Goal: Information Seeking & Learning: Learn about a topic

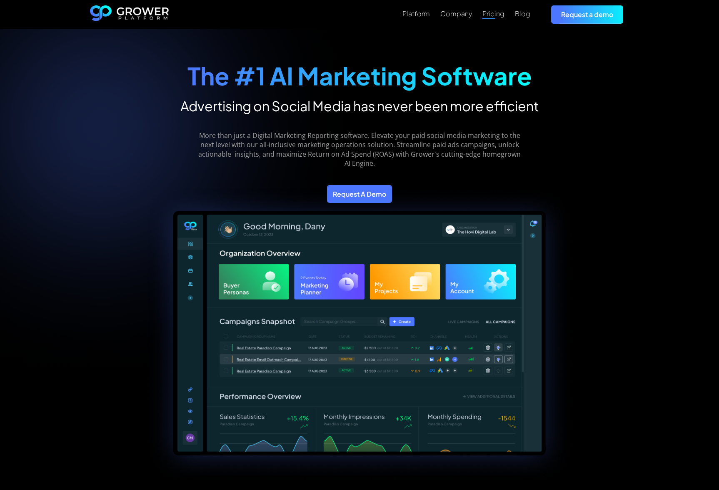
click at [495, 18] on link "Pricing" at bounding box center [494, 14] width 22 height 10
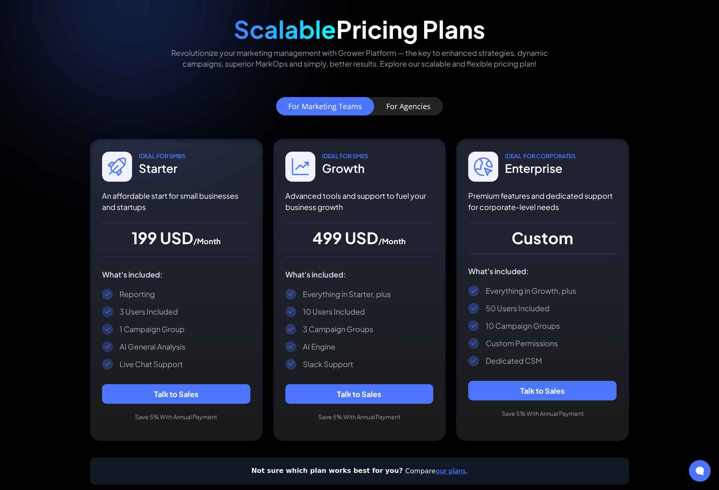
scroll to position [49, 0]
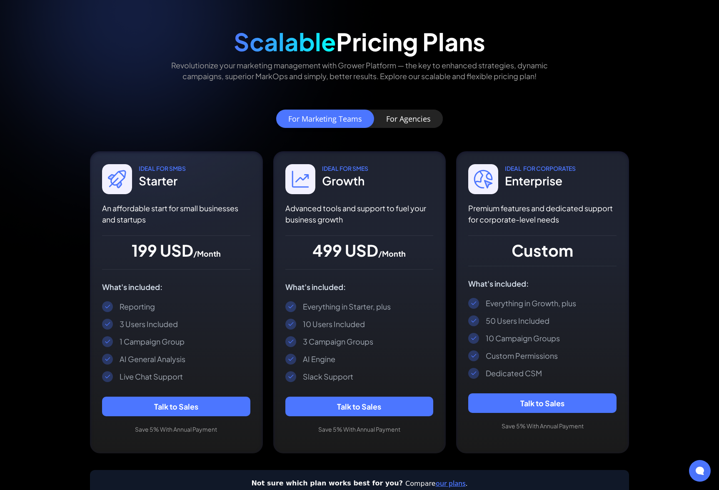
click at [407, 118] on div "For Agencies" at bounding box center [408, 119] width 45 height 8
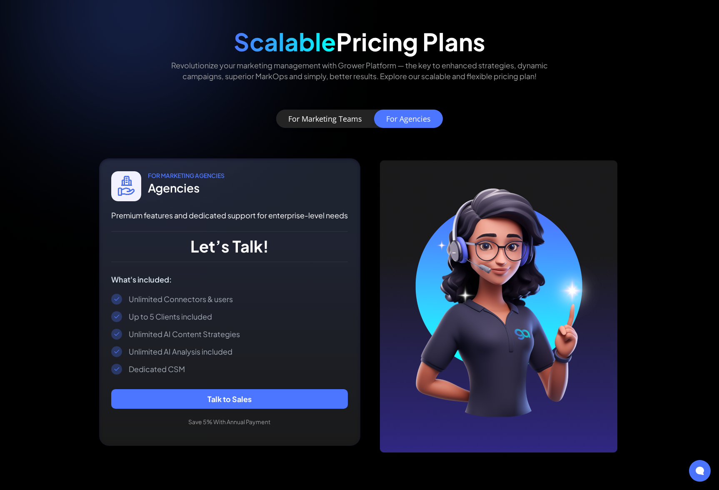
click at [340, 121] on div "For Marketing Teams" at bounding box center [325, 119] width 74 height 8
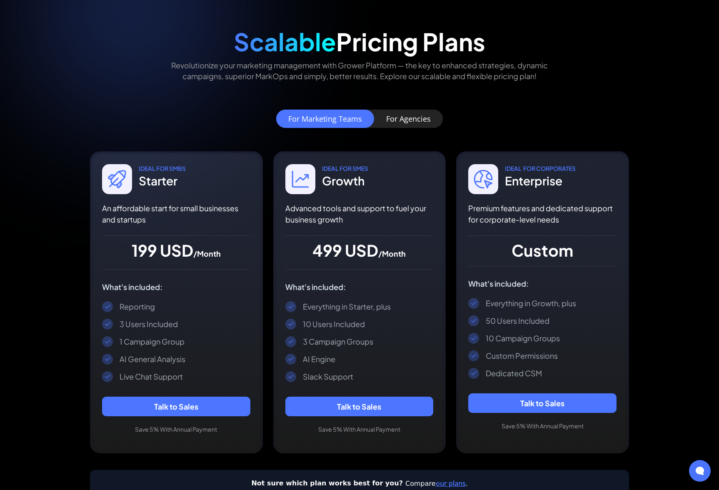
click at [394, 116] on div "For Agencies" at bounding box center [408, 119] width 45 height 8
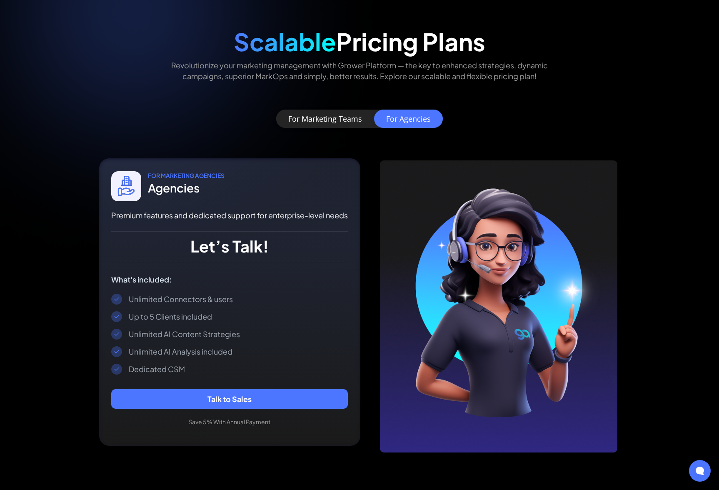
click at [360, 116] on div "For Marketing Teams" at bounding box center [325, 119] width 74 height 8
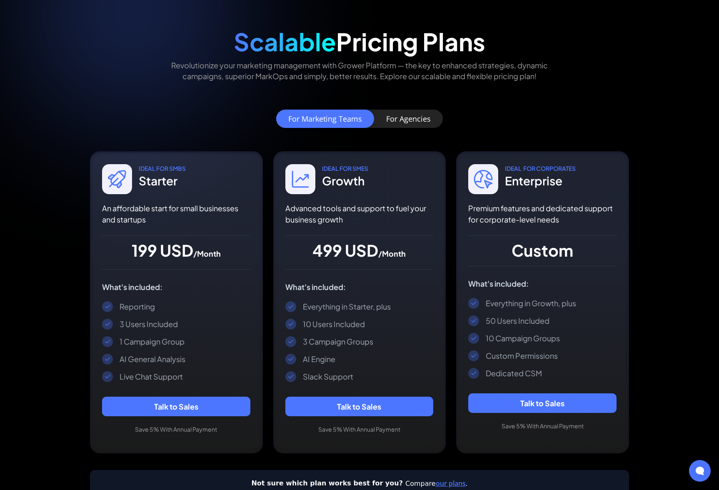
click at [411, 116] on div "For Agencies" at bounding box center [408, 119] width 45 height 8
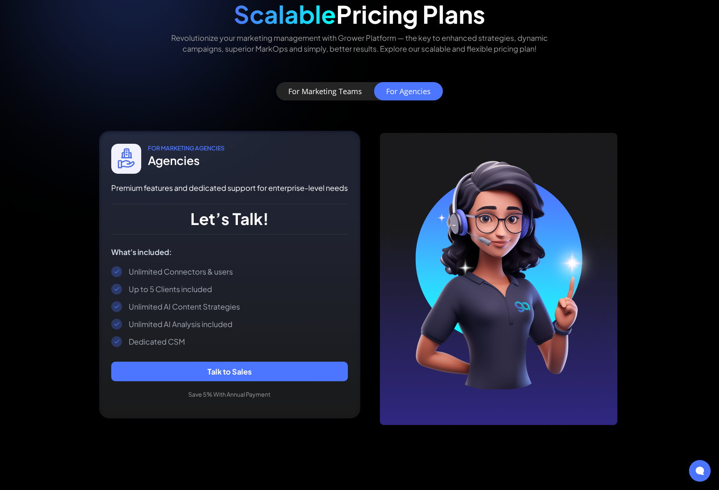
scroll to position [0, 0]
